Goal: Use online tool/utility: Utilize a website feature to perform a specific function

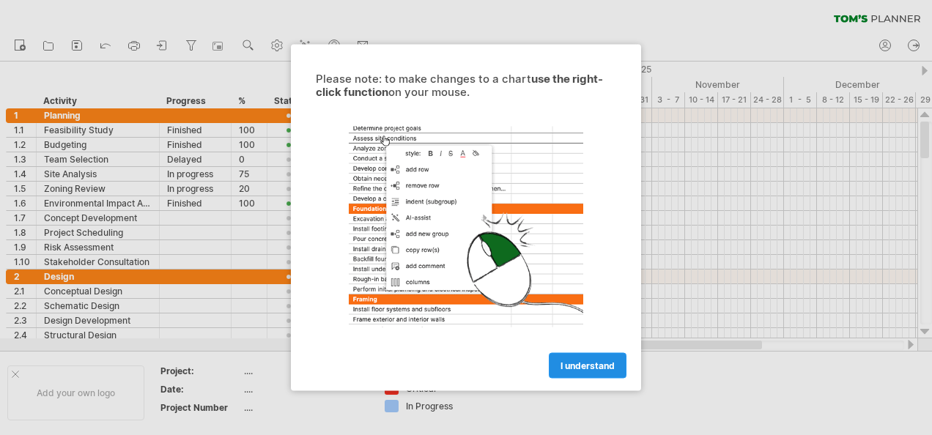
click at [605, 365] on span "I understand" at bounding box center [587, 365] width 54 height 11
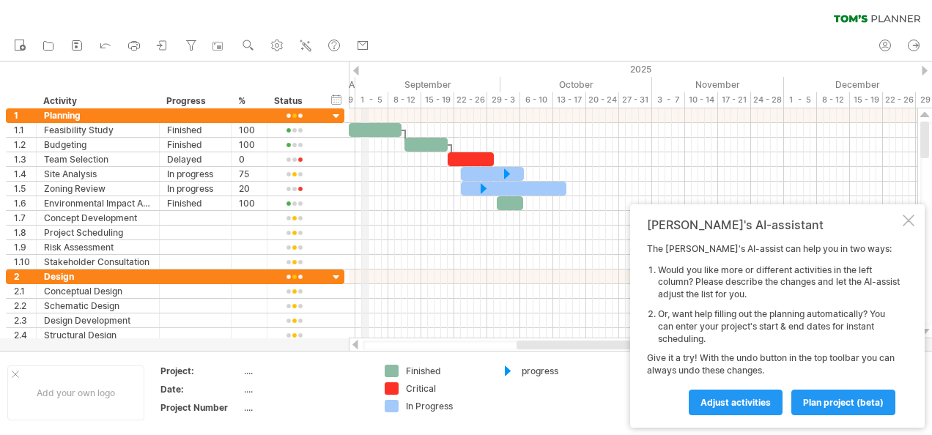
click at [367, 105] on div "1 - 5" at bounding box center [371, 99] width 33 height 15
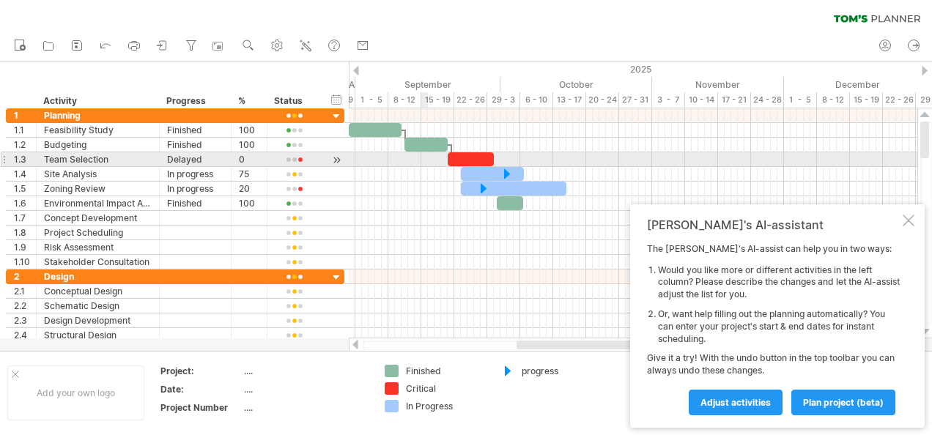
click at [423, 155] on div at bounding box center [633, 159] width 568 height 15
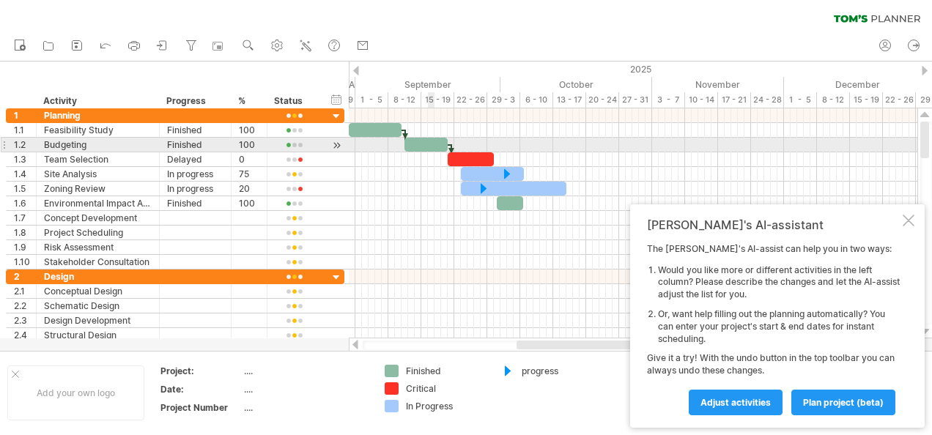
click at [433, 140] on div at bounding box center [425, 145] width 43 height 14
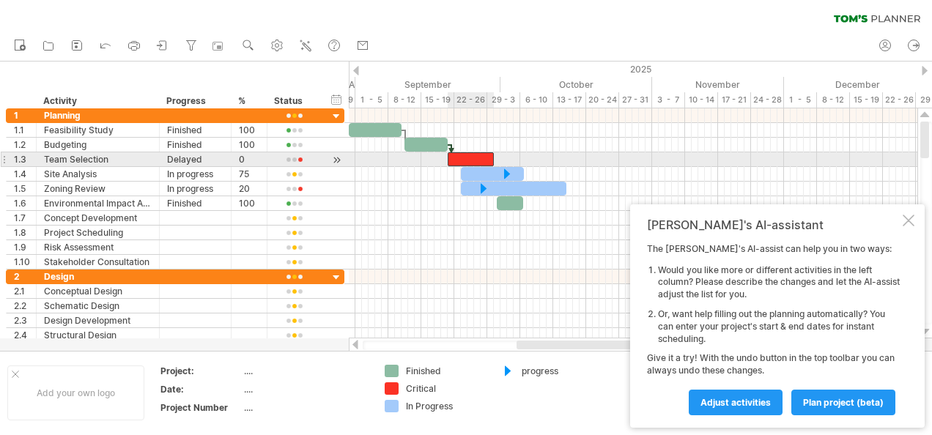
click at [473, 157] on div at bounding box center [470, 159] width 46 height 14
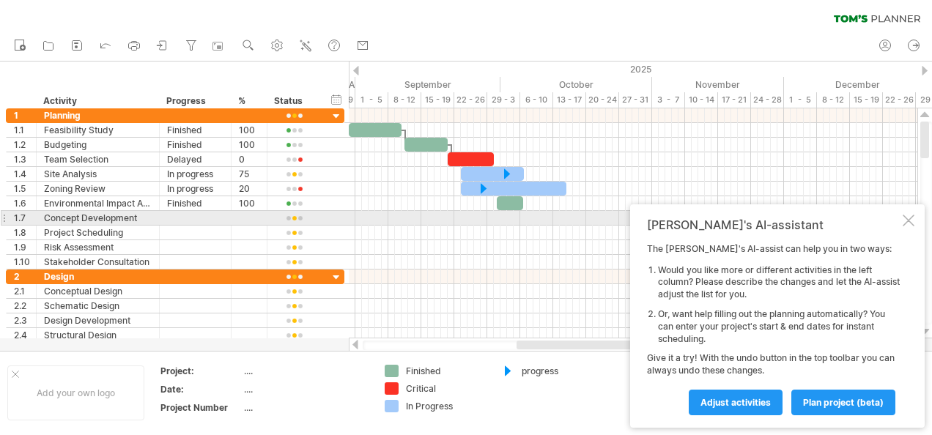
click at [901, 224] on div "[PERSON_NAME]'s AI-assistant The [PERSON_NAME]'s AI-assist can help you in two …" at bounding box center [777, 315] width 294 height 223
click at [912, 220] on div at bounding box center [908, 221] width 12 height 12
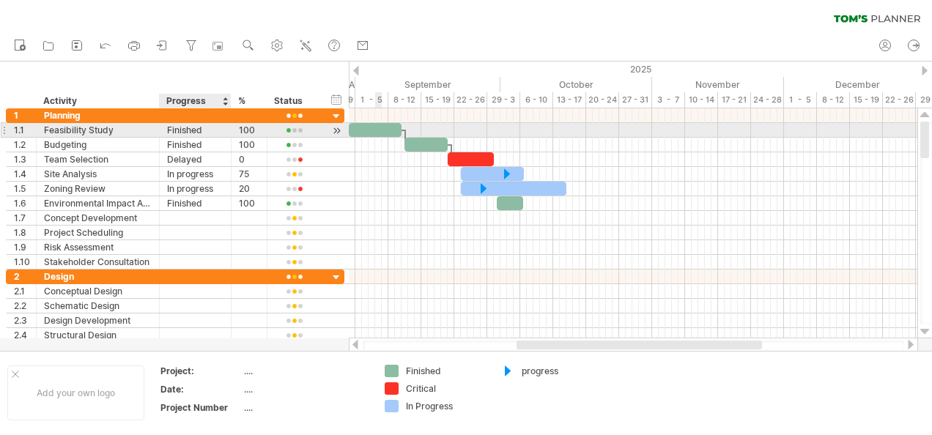
click at [194, 126] on div "Finished" at bounding box center [195, 130] width 56 height 14
click at [194, 126] on input "********" at bounding box center [195, 130] width 56 height 14
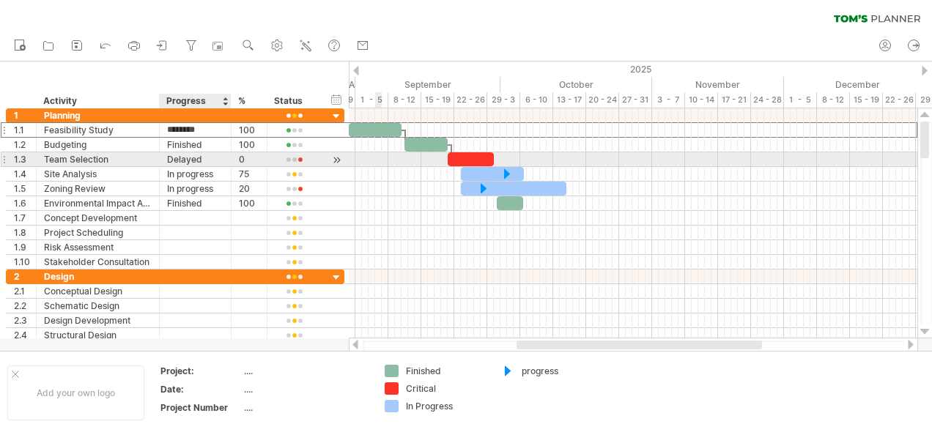
click at [196, 154] on div "Delayed" at bounding box center [195, 159] width 56 height 14
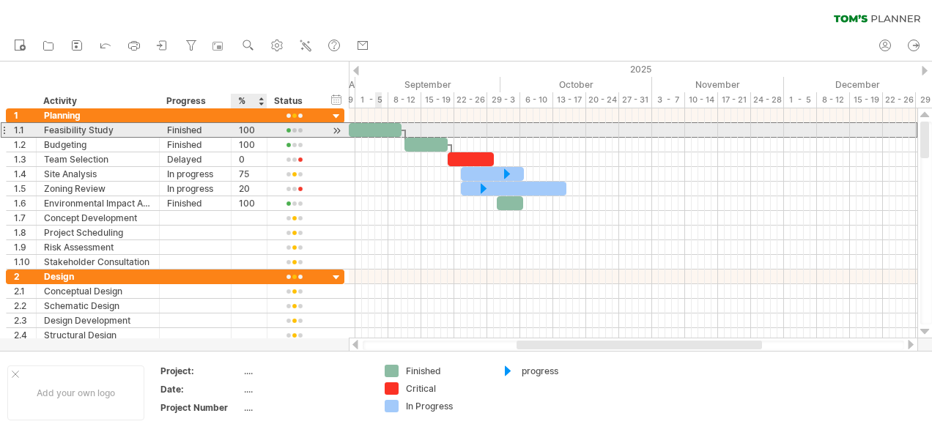
click at [246, 130] on div "100" at bounding box center [249, 130] width 21 height 14
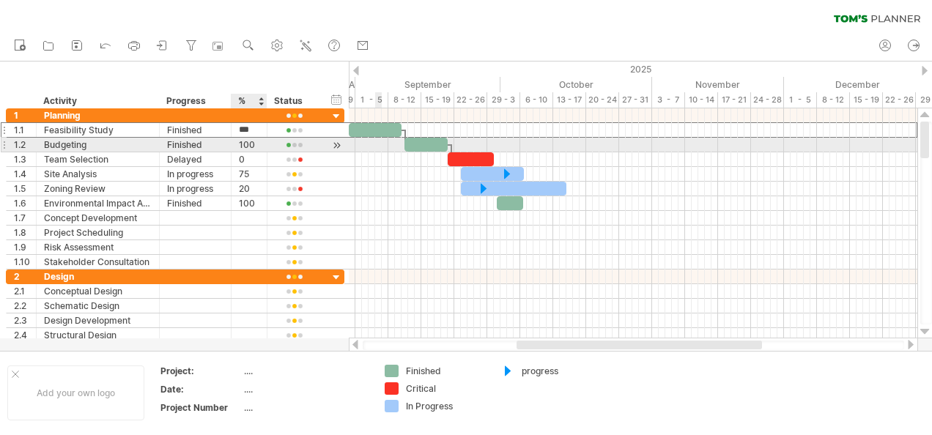
click at [246, 145] on div "100" at bounding box center [249, 145] width 21 height 14
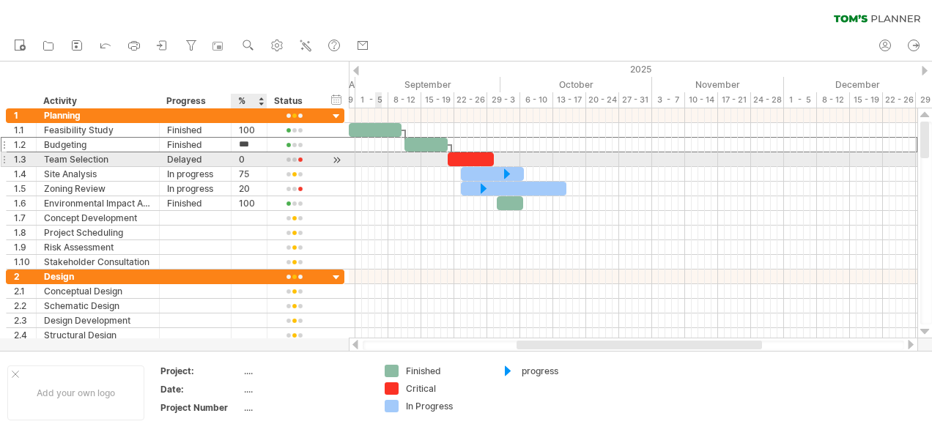
click at [246, 163] on div "0" at bounding box center [249, 159] width 21 height 14
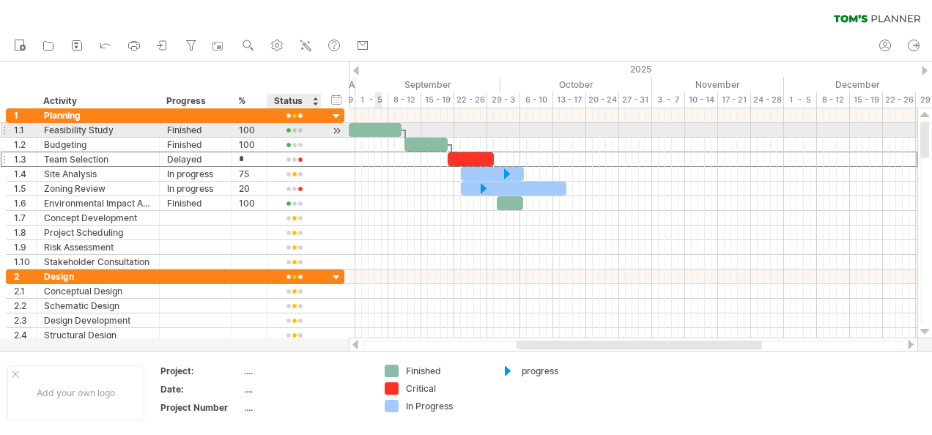
click at [297, 125] on div at bounding box center [294, 130] width 39 height 11
